Goal: Check status: Check status

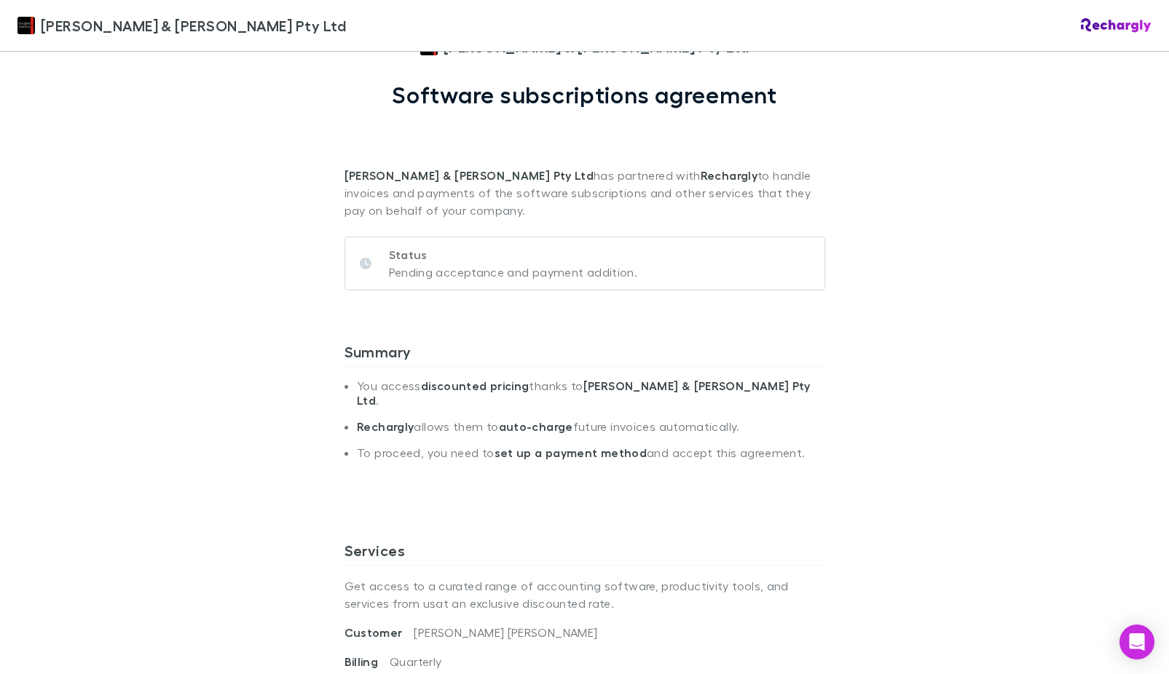
scroll to position [364, 0]
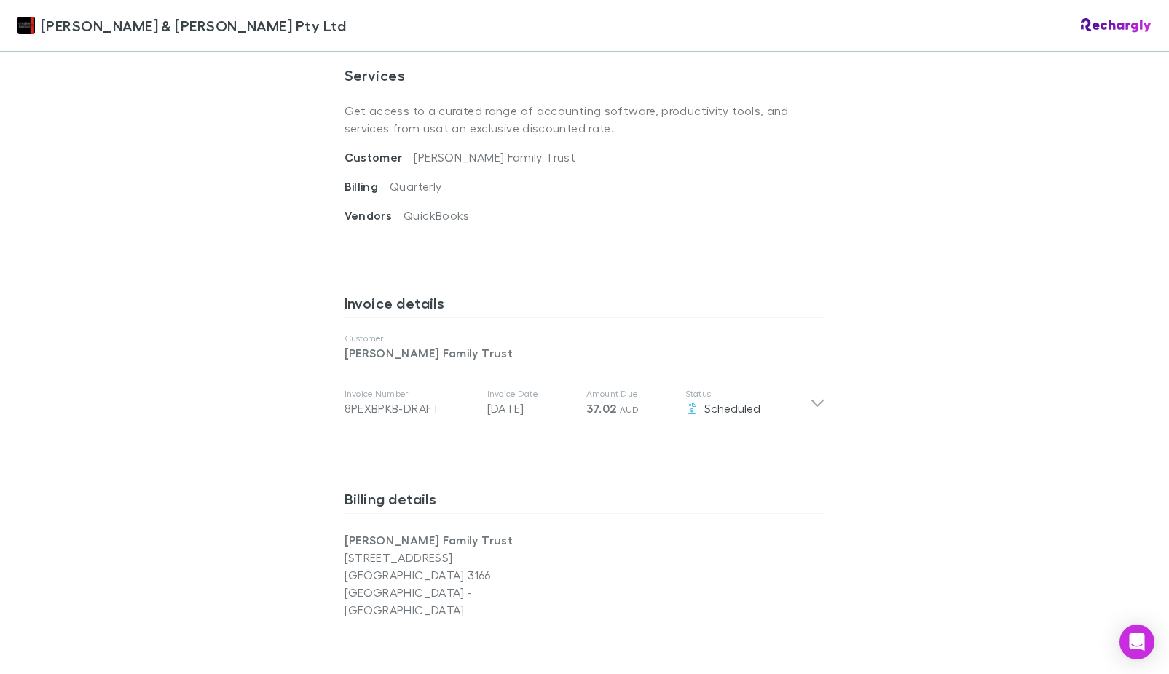
scroll to position [655, 0]
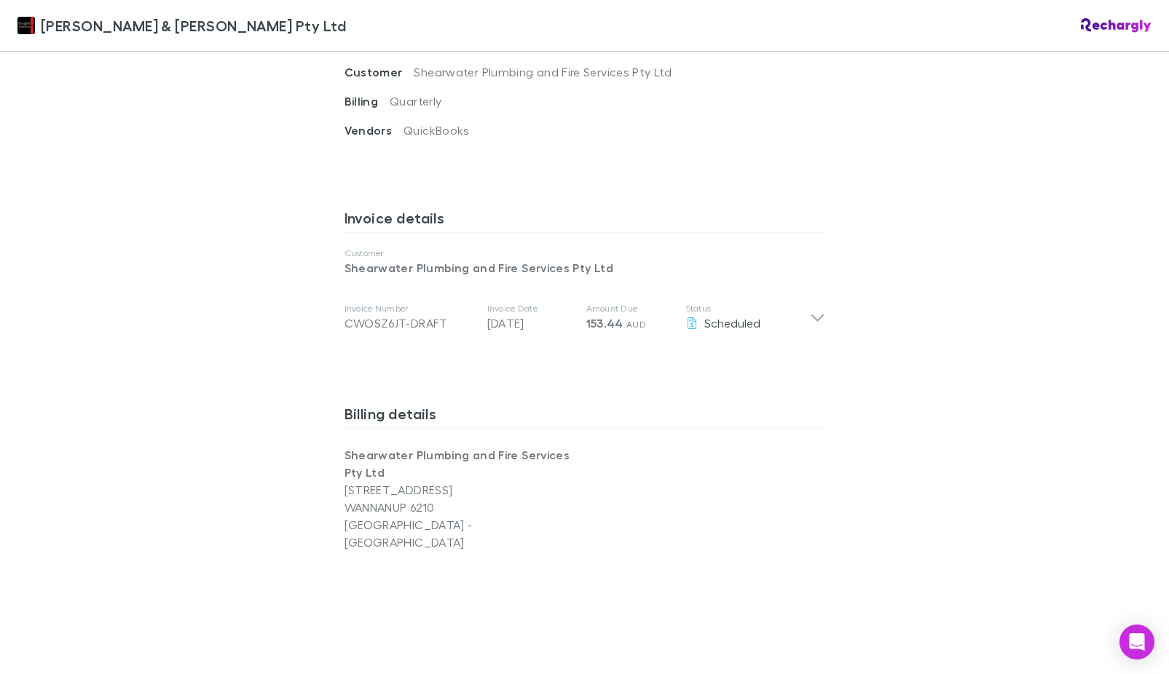
scroll to position [437, 0]
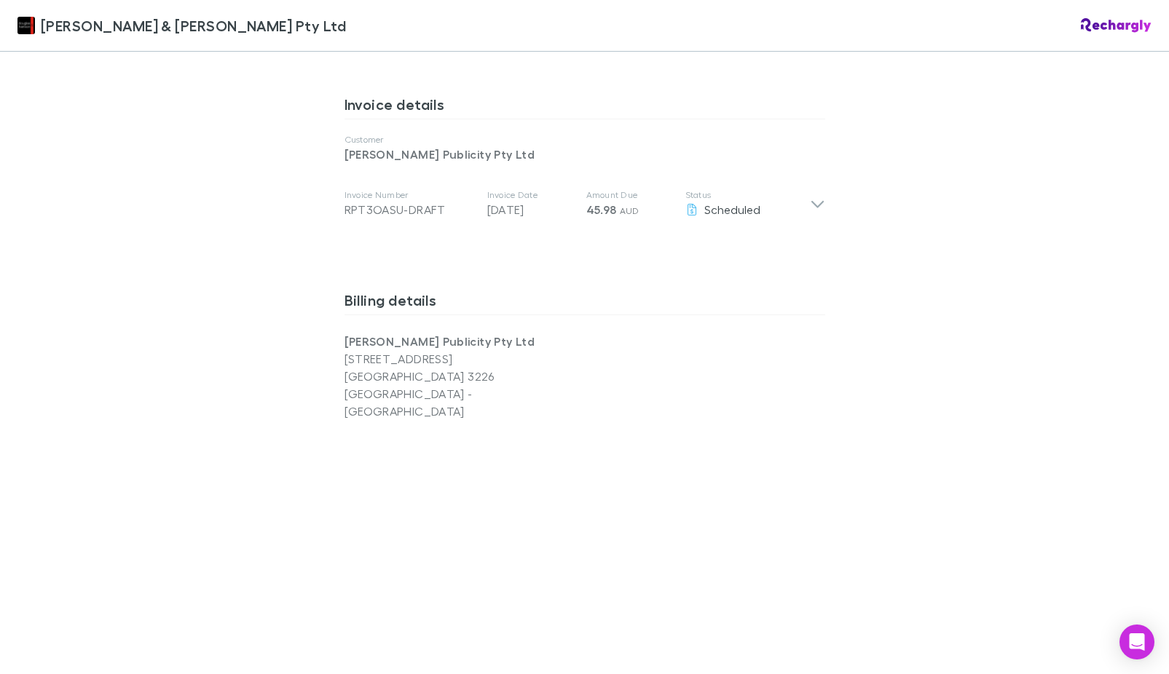
scroll to position [582, 0]
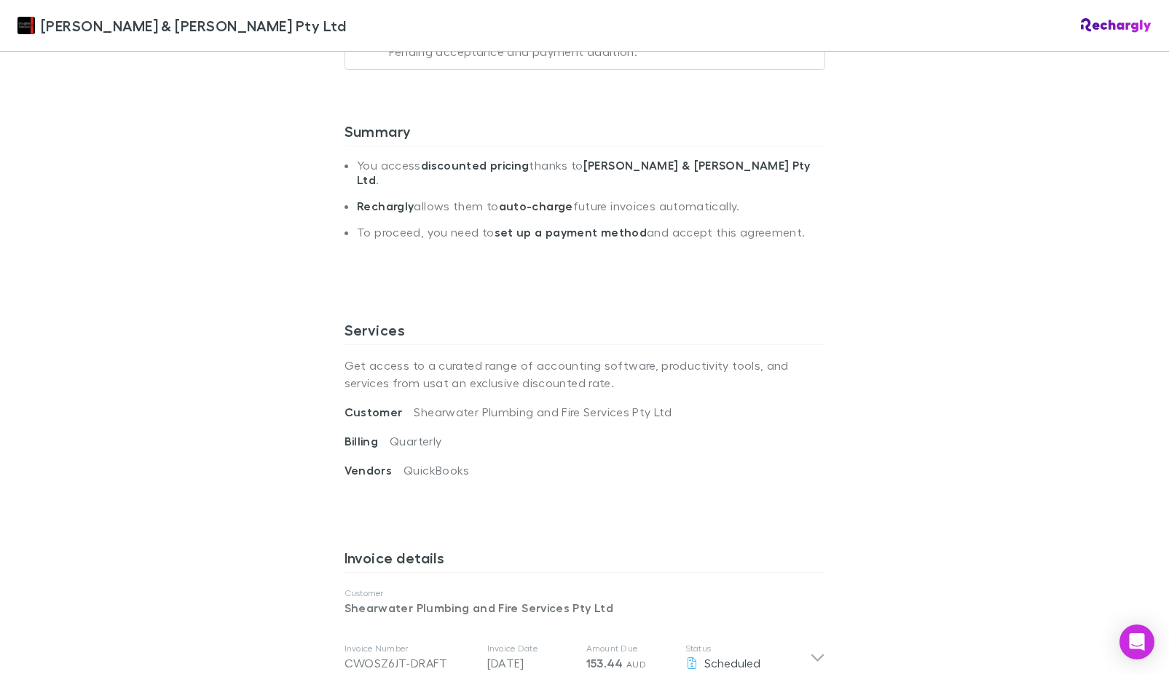
scroll to position [728, 0]
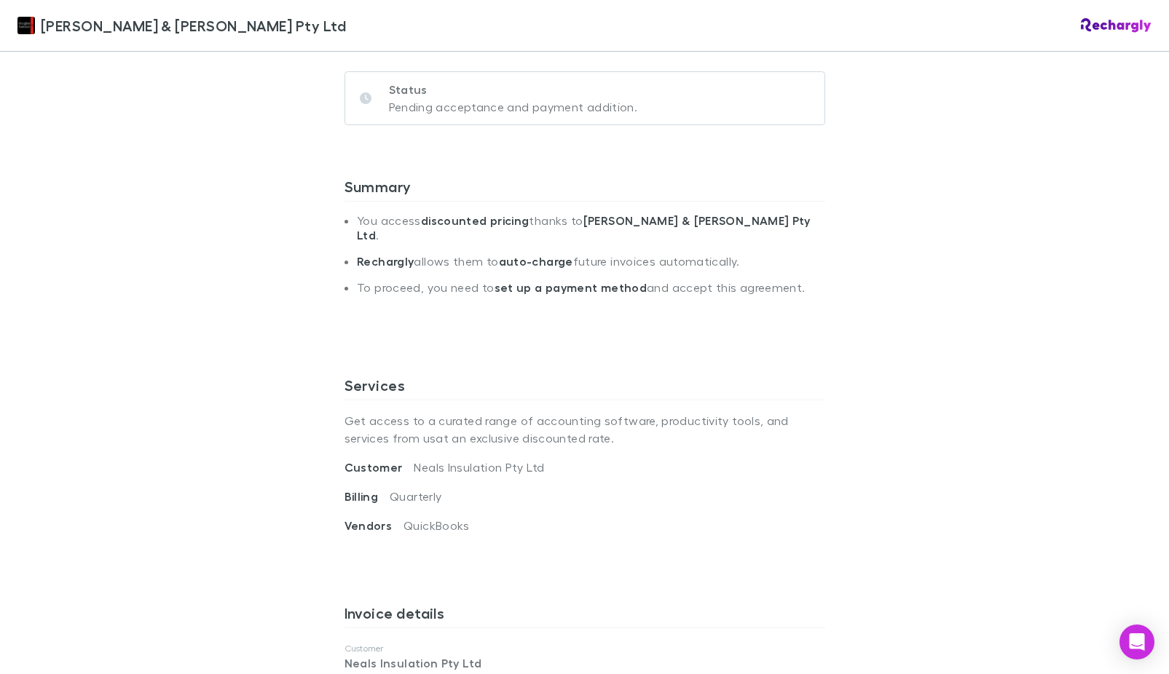
scroll to position [655, 0]
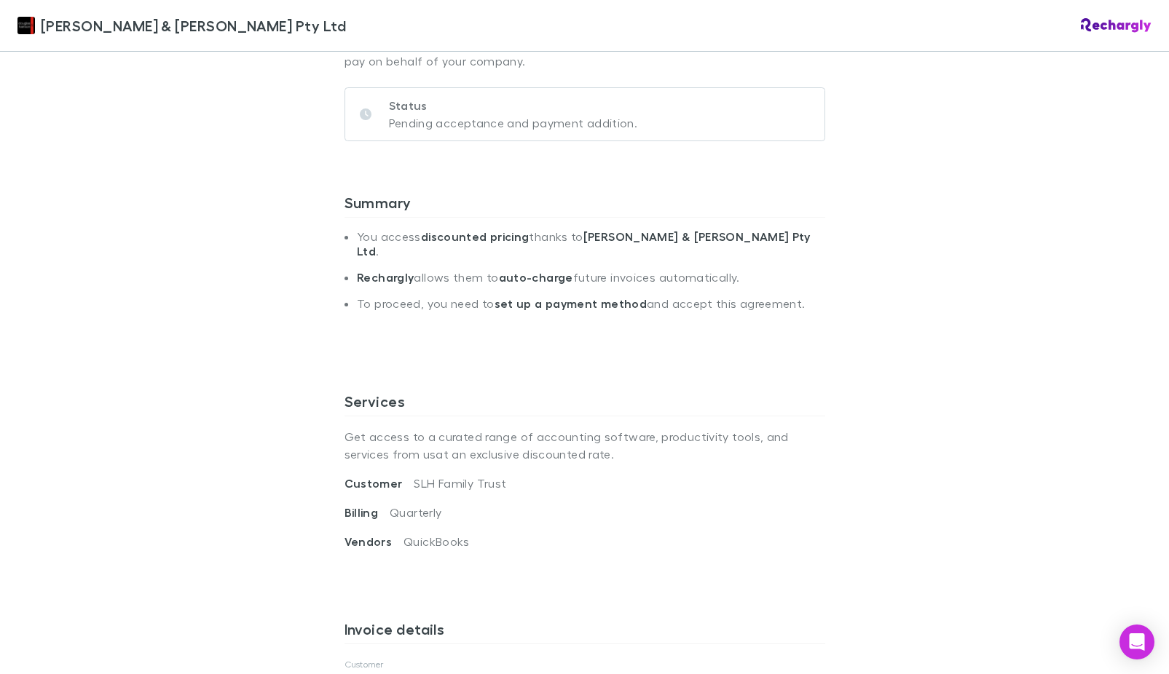
scroll to position [31, 0]
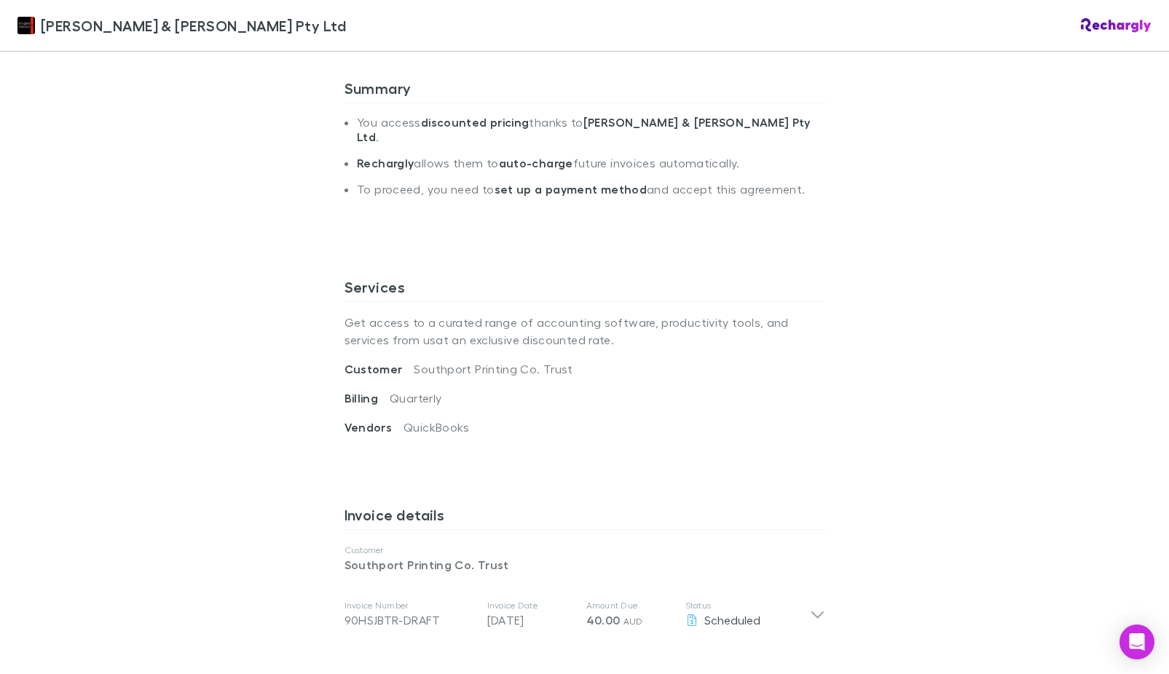
scroll to position [364, 0]
